Goal: Task Accomplishment & Management: Manage account settings

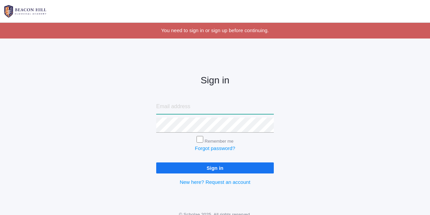
type input "courtney@beaconhillclassical.org"
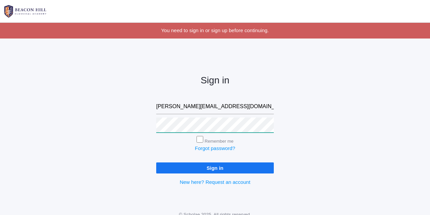
click at [215, 167] on input "Sign in" at bounding box center [214, 168] width 117 height 11
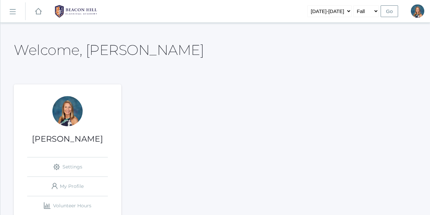
click at [13, 20] on link "icons/ui/navigation/hamburger Created with Sketch." at bounding box center [12, 11] width 25 height 18
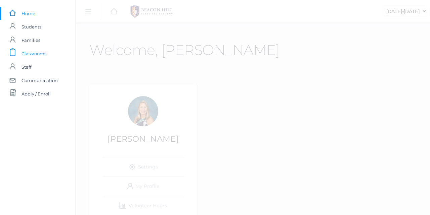
click at [36, 55] on span "Classrooms" at bounding box center [33, 53] width 25 height 13
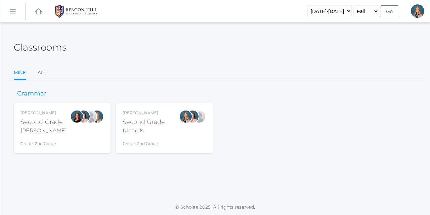
click at [150, 125] on div "Second Grade" at bounding box center [144, 122] width 42 height 9
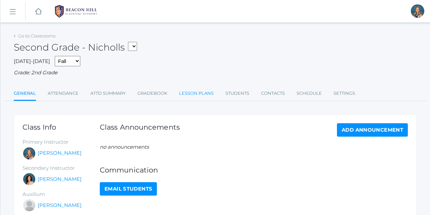
click at [200, 90] on link "Lesson Plans" at bounding box center [196, 93] width 35 height 13
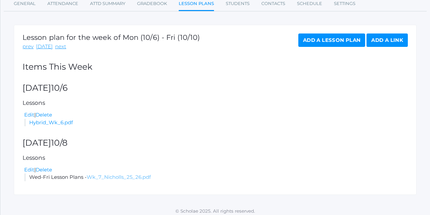
scroll to position [90, 0]
click at [45, 167] on link "Delete" at bounding box center [44, 170] width 16 height 6
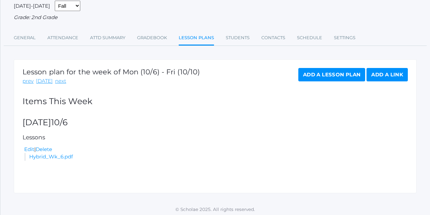
scroll to position [71, 0]
click at [308, 70] on link "Add a Lesson Plan" at bounding box center [331, 74] width 67 height 13
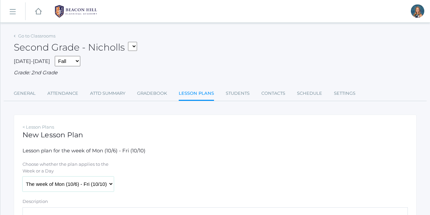
select select "[DATE]"
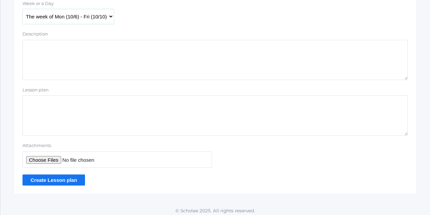
scroll to position [167, 0]
click at [47, 158] on input "Attachments" at bounding box center [116, 160] width 189 height 16
type input "C:\fakepath\Wk 7 Nicholls 25_26.pdf"
click at [33, 105] on textarea "Lesson plan" at bounding box center [214, 116] width 385 height 40
click at [34, 46] on textarea "Description" at bounding box center [214, 60] width 385 height 40
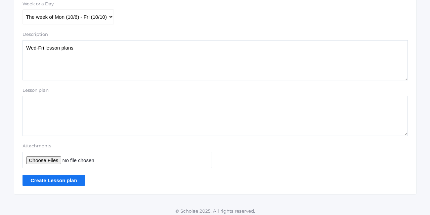
type textarea "Wed-Fri lesson plans"
click at [45, 177] on input "Create Lesson plan" at bounding box center [53, 180] width 62 height 11
